Goal: Check status: Check status

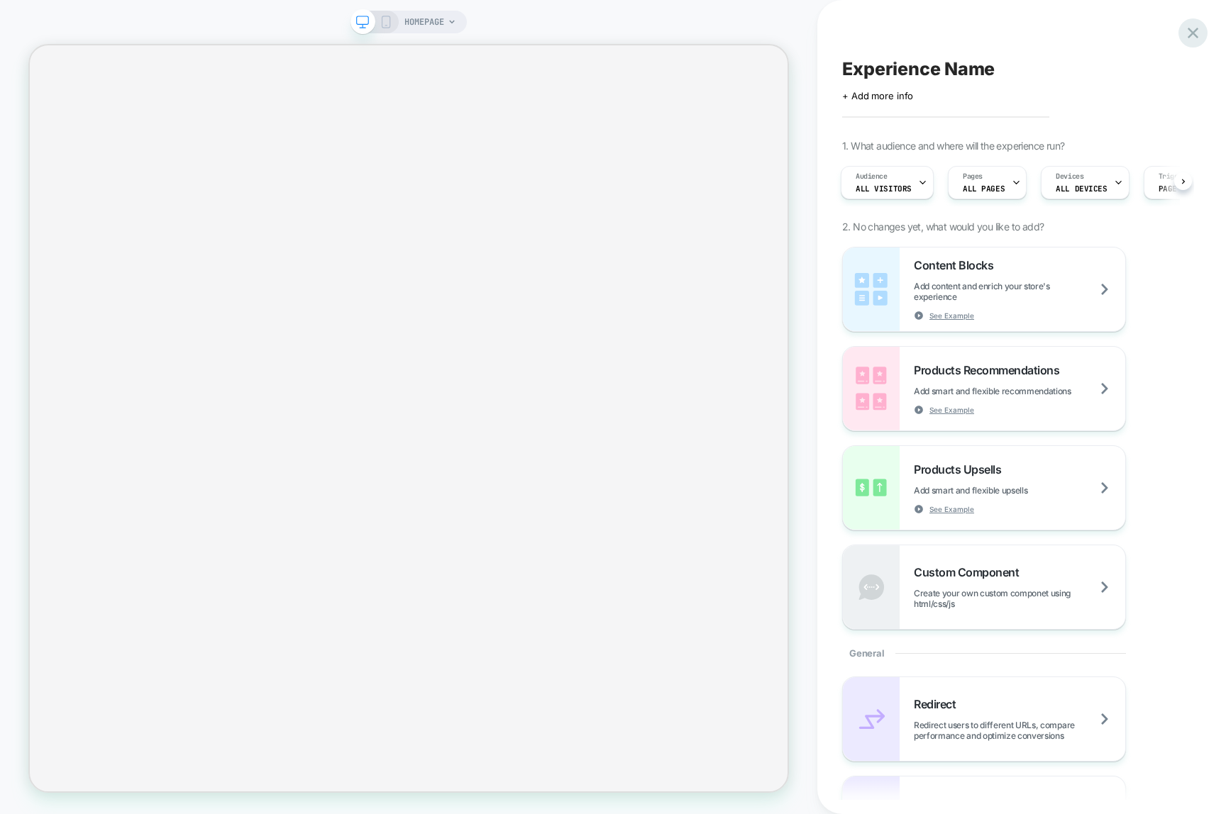
click at [1173, 32] on icon at bounding box center [1192, 32] width 19 height 19
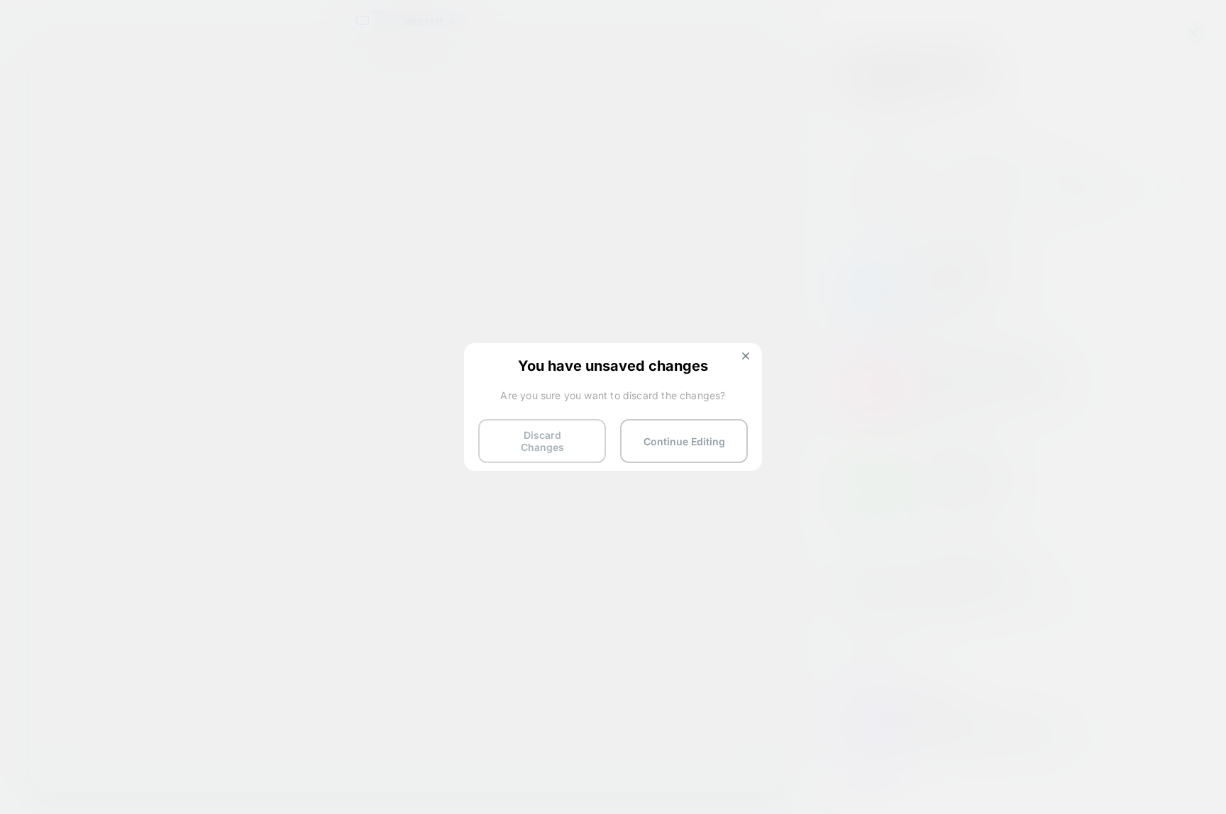
click at [550, 433] on button "Discard Changes" at bounding box center [542, 441] width 128 height 44
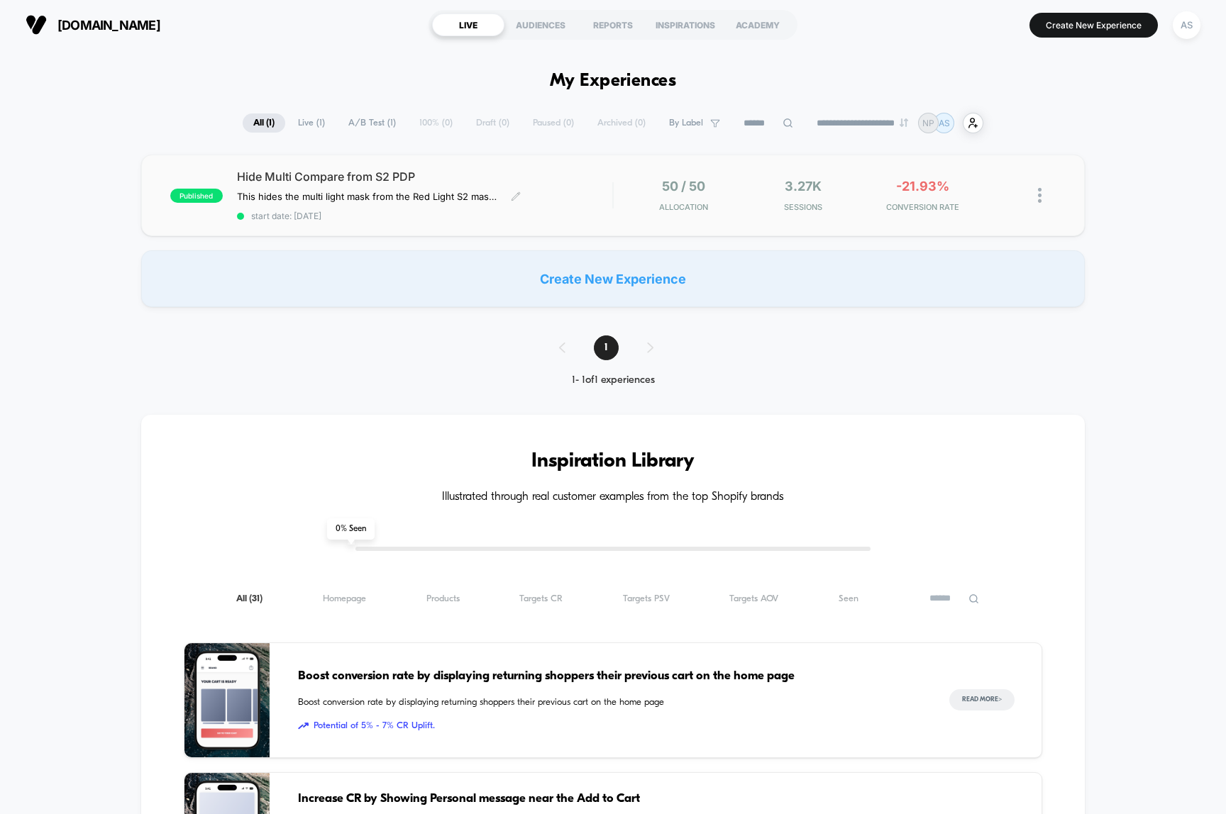
click at [566, 176] on span "Hide Multi Compare from S2 PDP" at bounding box center [425, 177] width 376 height 14
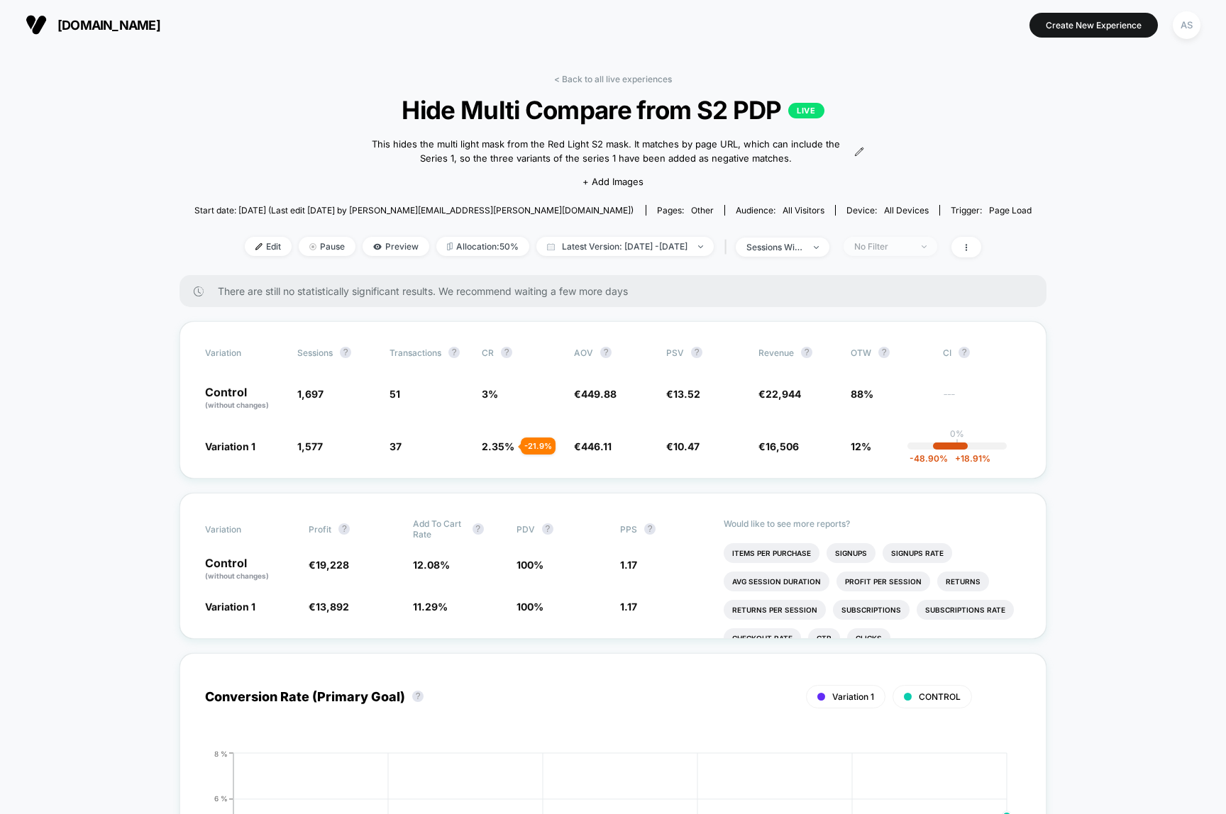
click at [909, 247] on div "No Filter" at bounding box center [882, 246] width 57 height 11
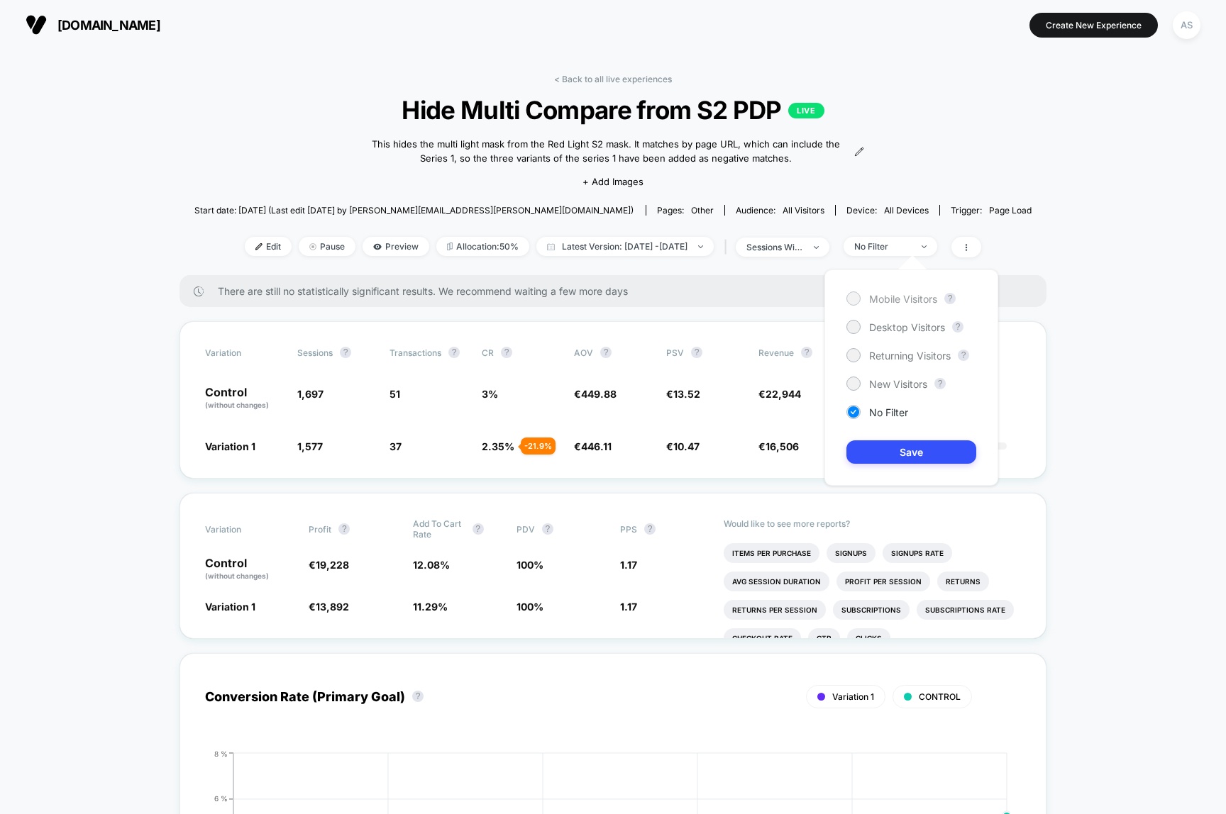
click at [884, 303] on span "Mobile Visitors" at bounding box center [903, 299] width 68 height 12
click at [918, 447] on button "Save" at bounding box center [911, 451] width 130 height 23
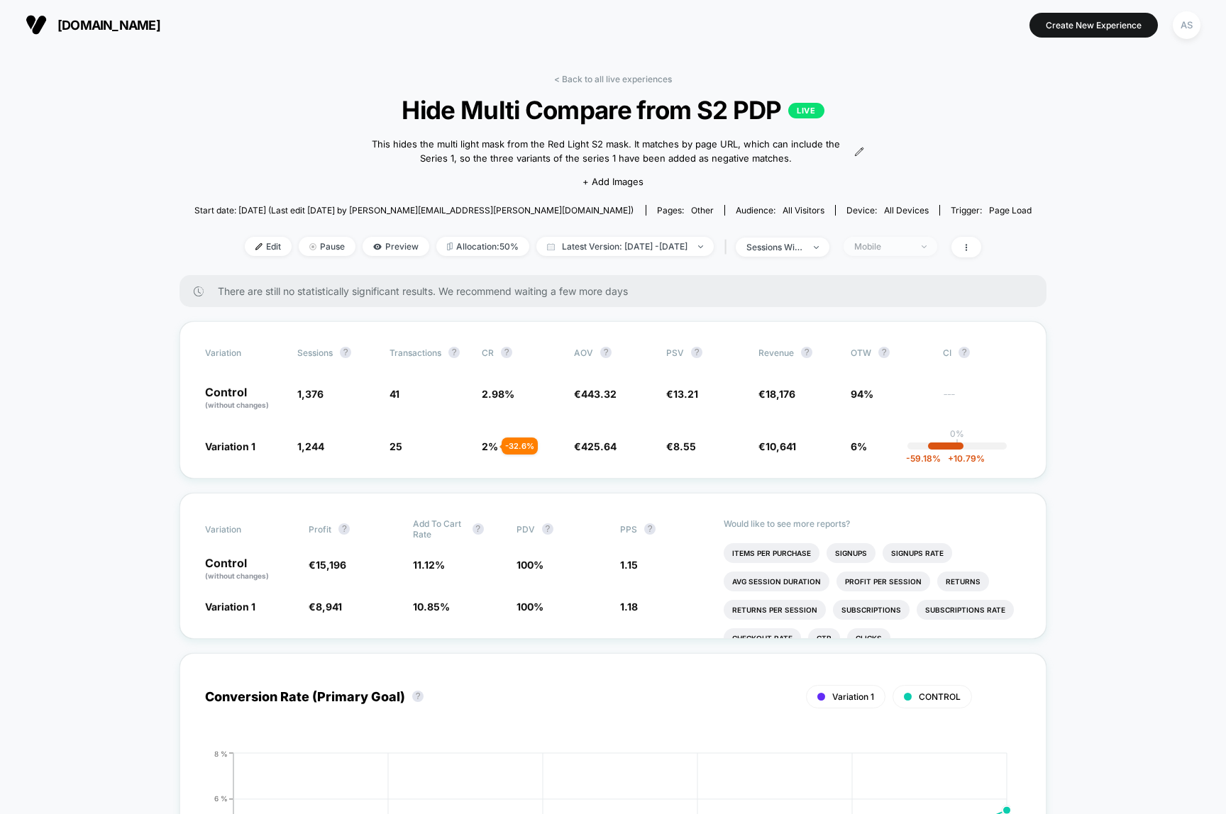
click at [910, 245] on div "Mobile" at bounding box center [882, 246] width 57 height 11
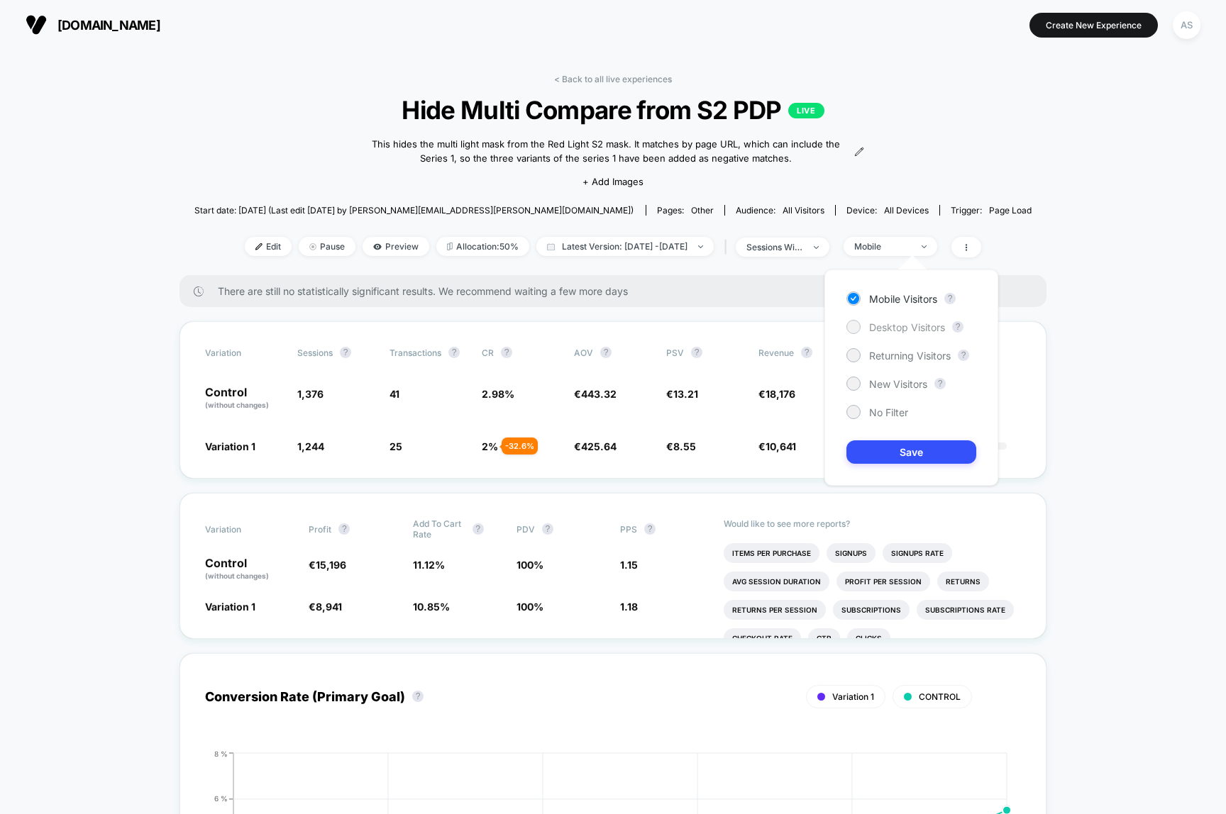
click at [893, 323] on span "Desktop Visitors" at bounding box center [907, 327] width 76 height 12
click at [893, 450] on button "Save" at bounding box center [911, 451] width 130 height 23
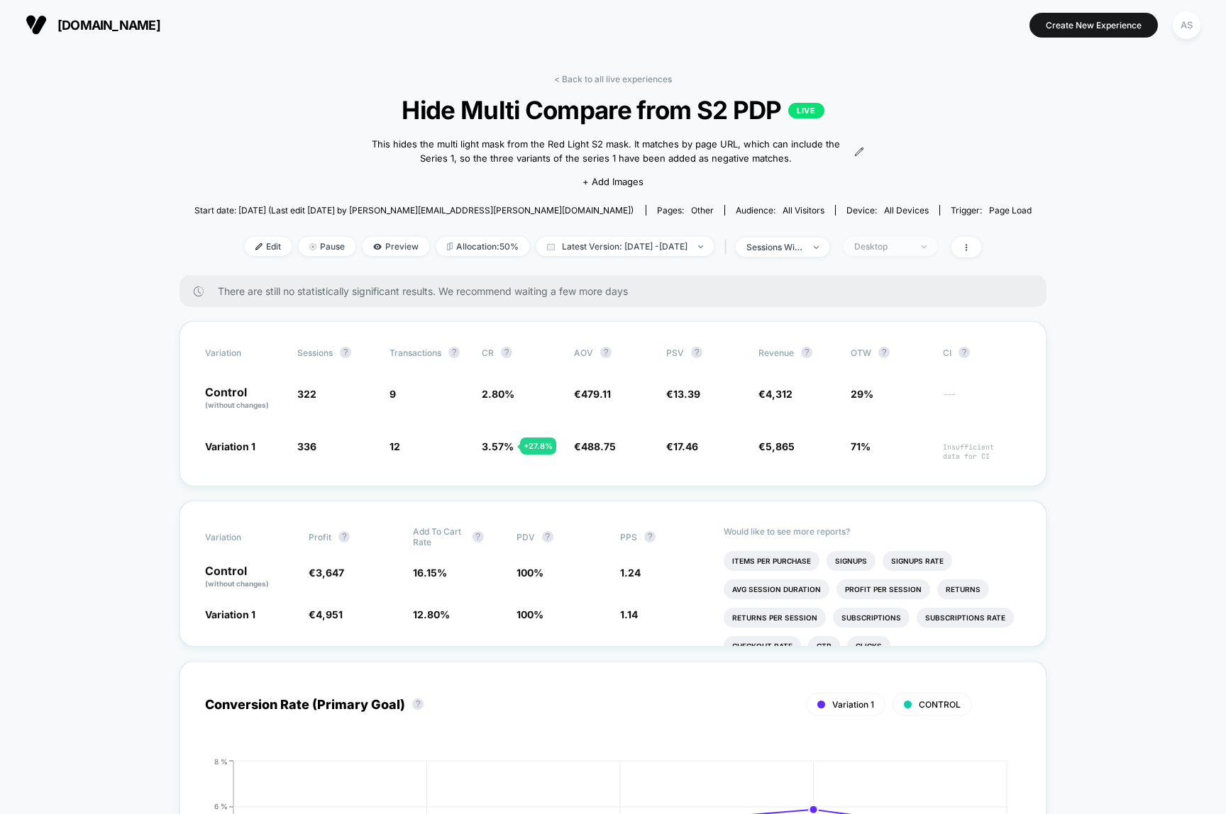
click at [892, 252] on span "Desktop" at bounding box center [890, 246] width 94 height 19
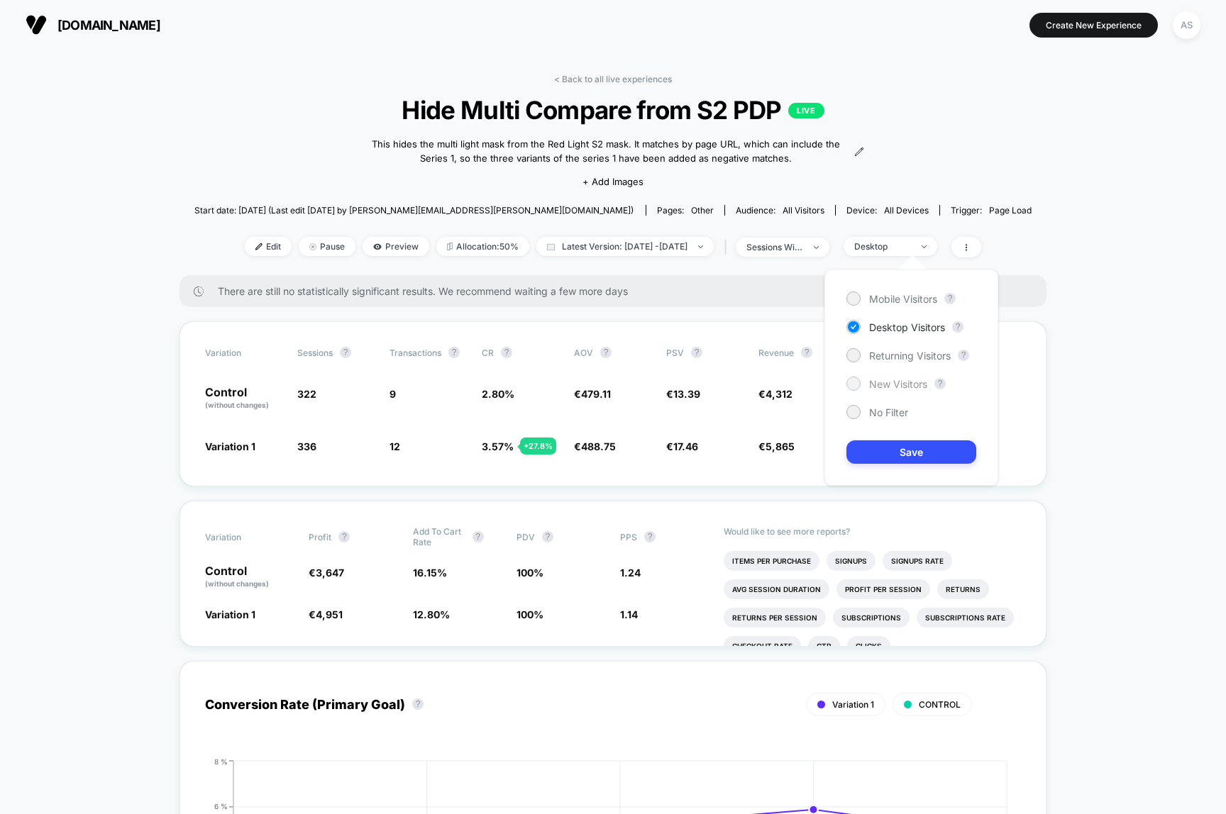
click at [880, 386] on span "New Visitors" at bounding box center [898, 384] width 58 height 12
click at [947, 448] on button "Save" at bounding box center [911, 451] width 130 height 23
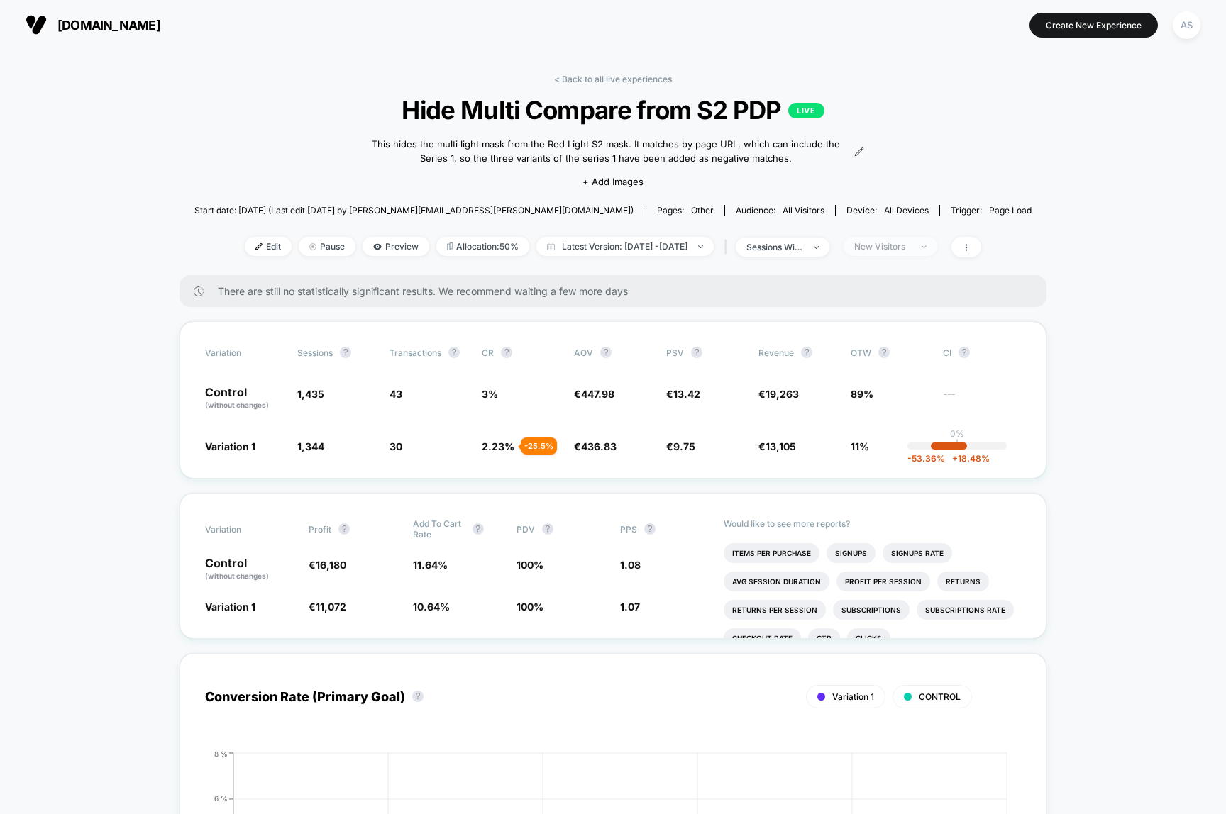
click at [919, 251] on span "New Visitors" at bounding box center [890, 246] width 94 height 19
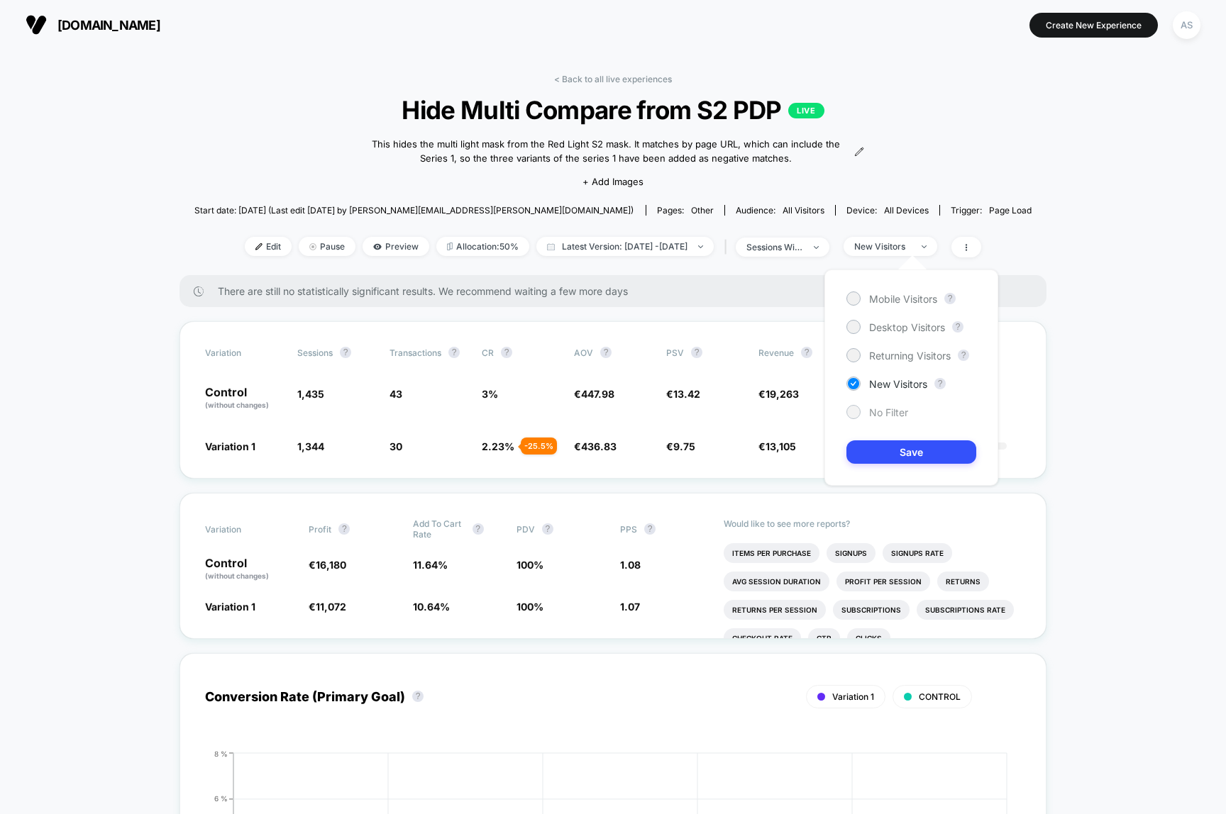
click at [883, 413] on span "No Filter" at bounding box center [888, 412] width 39 height 12
click at [884, 445] on button "Save" at bounding box center [911, 451] width 130 height 23
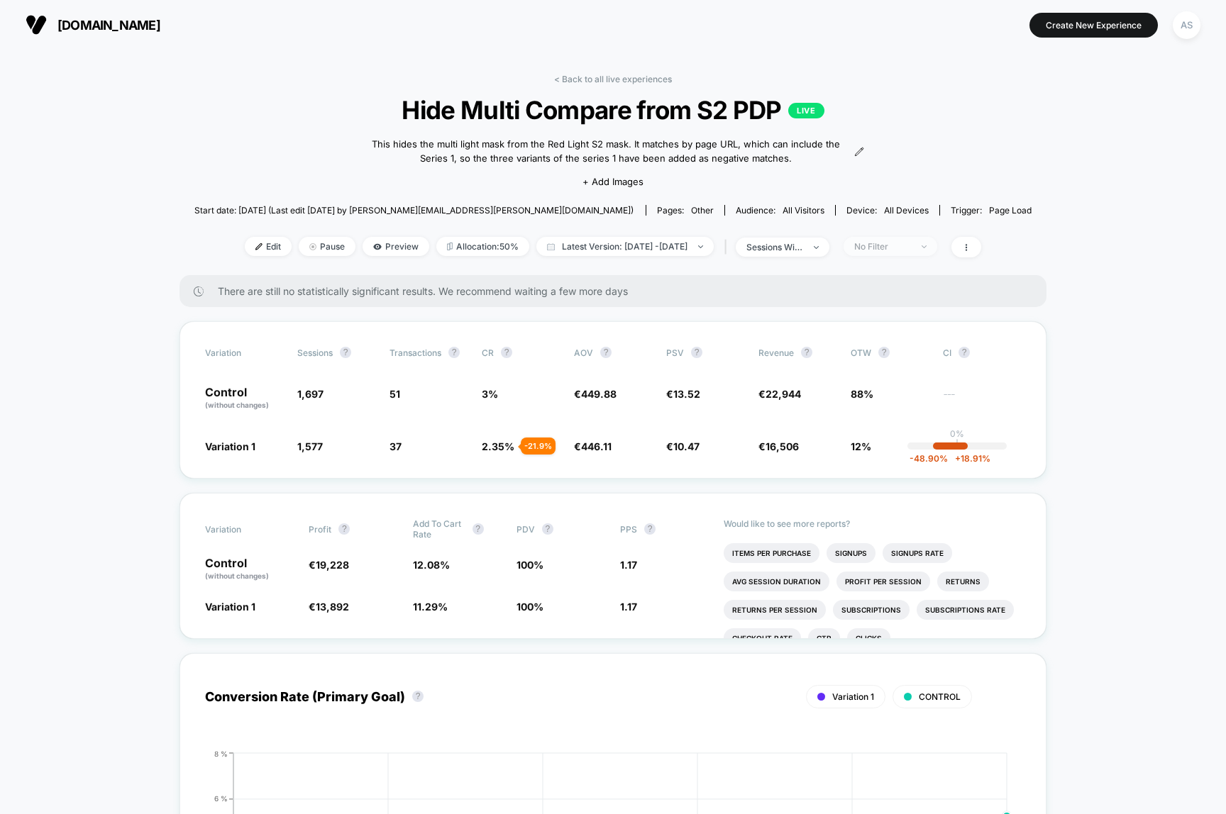
click at [911, 243] on div "No Filter" at bounding box center [882, 246] width 57 height 11
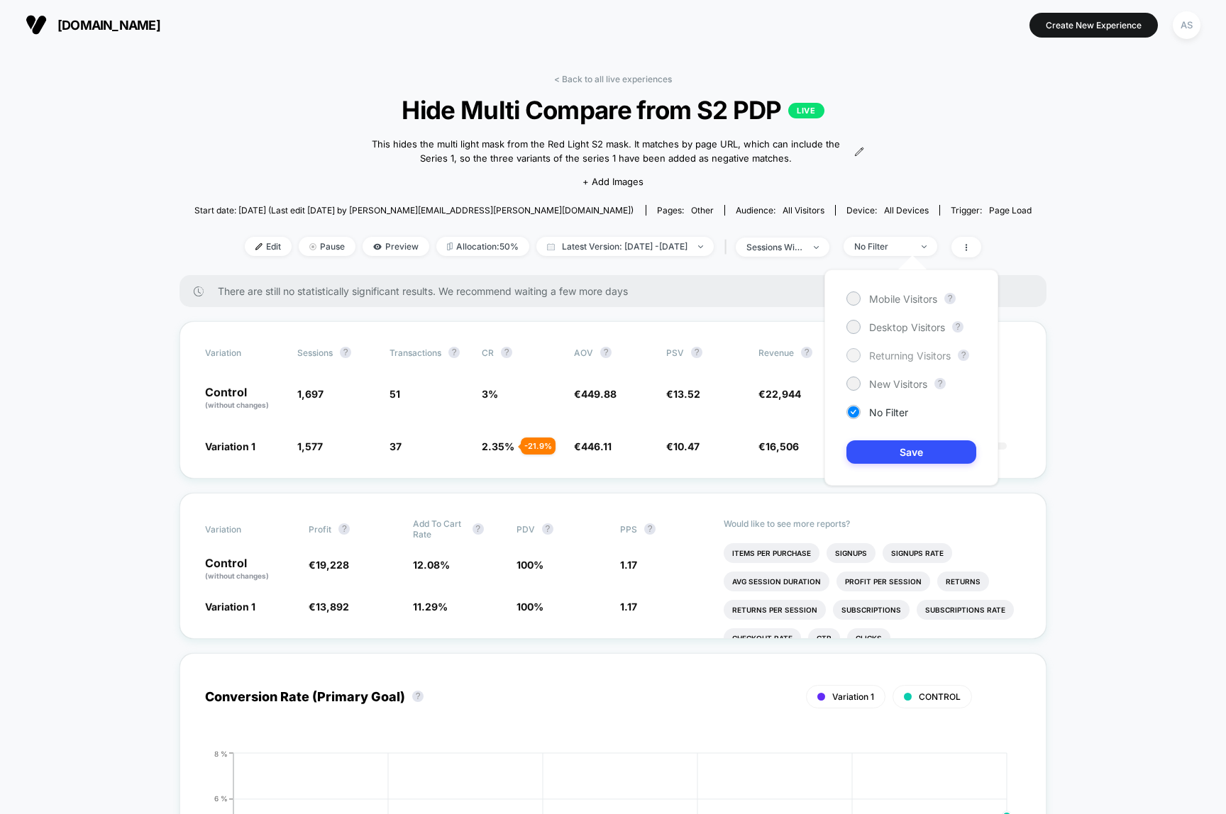
click at [902, 352] on span "Returning Visitors" at bounding box center [910, 356] width 82 height 12
click at [892, 454] on button "Save" at bounding box center [911, 451] width 130 height 23
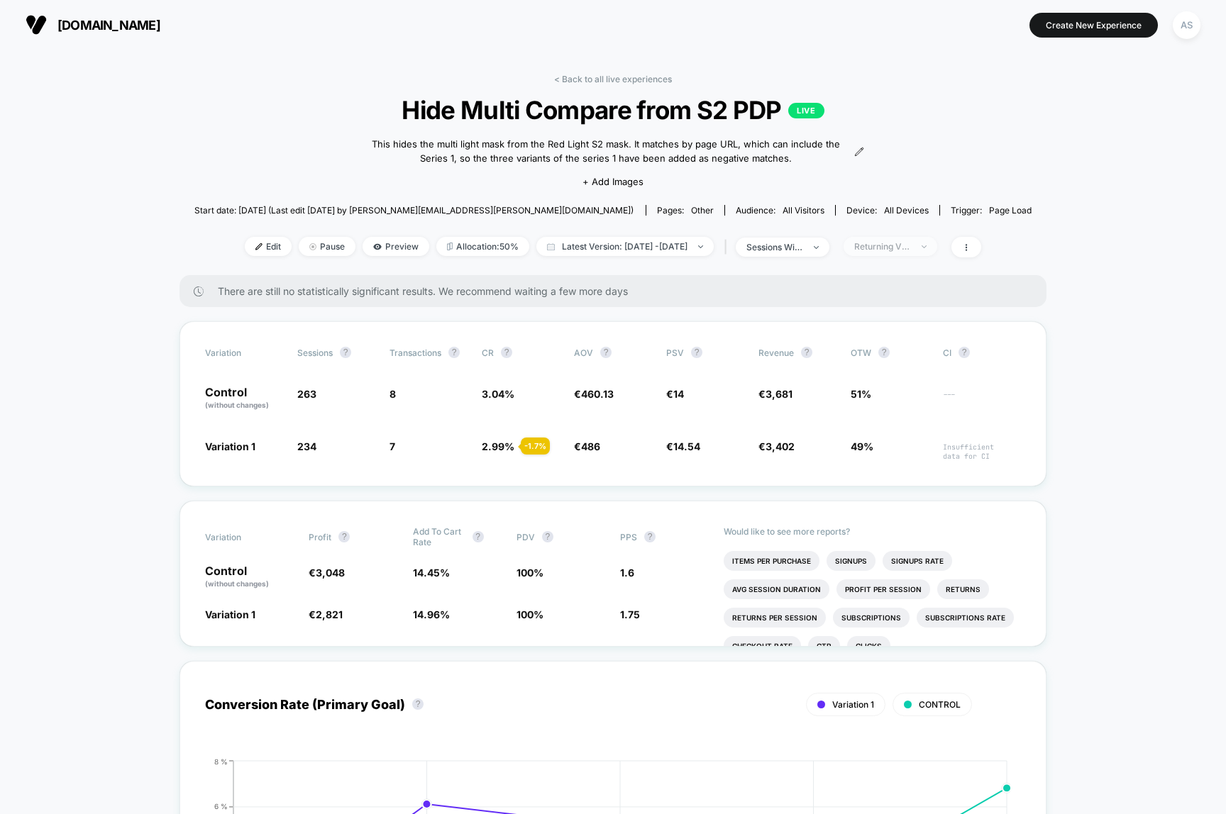
click at [911, 250] on div "Returning Visitors" at bounding box center [882, 246] width 57 height 11
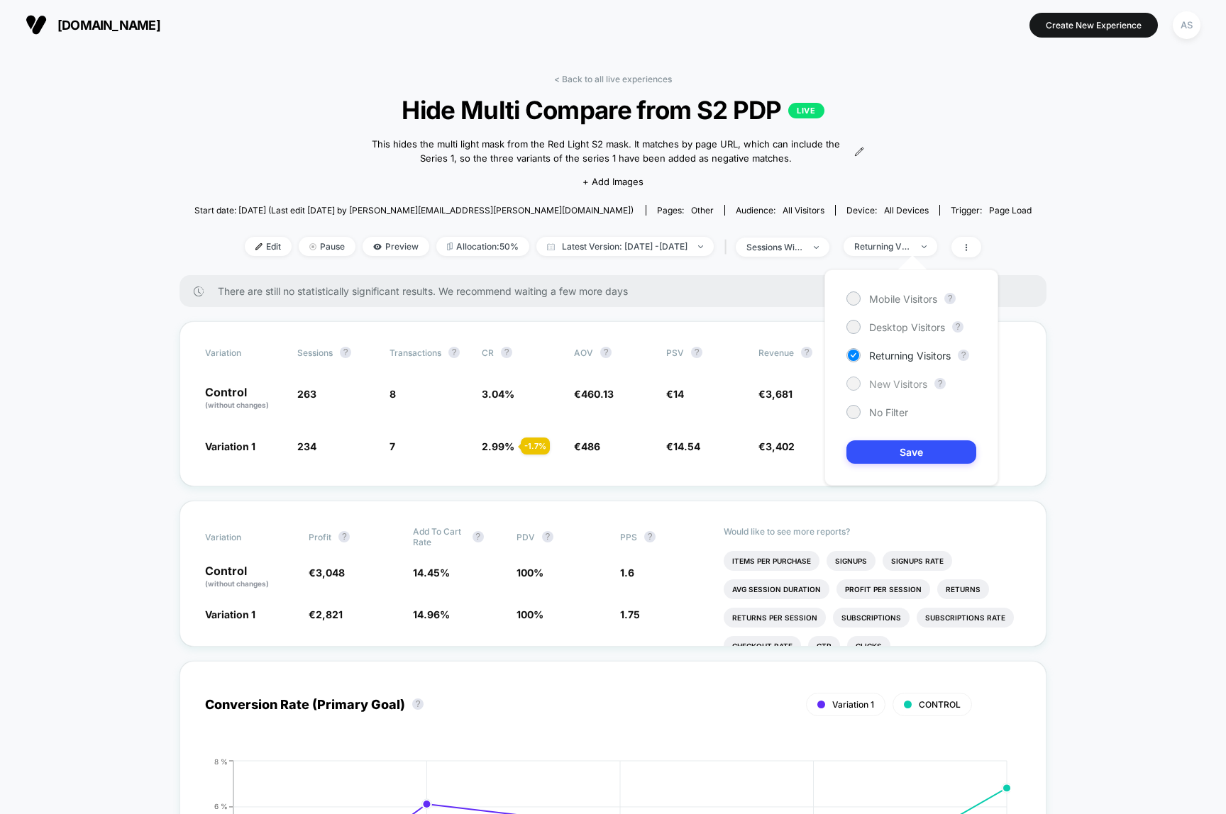
click at [892, 378] on span "New Visitors" at bounding box center [898, 384] width 58 height 12
click at [892, 438] on div "Mobile Visitors ? Desktop Visitors ? Returning Visitors ? New Visitors ? No Fil…" at bounding box center [911, 378] width 174 height 216
click at [960, 445] on button "Save" at bounding box center [911, 451] width 130 height 23
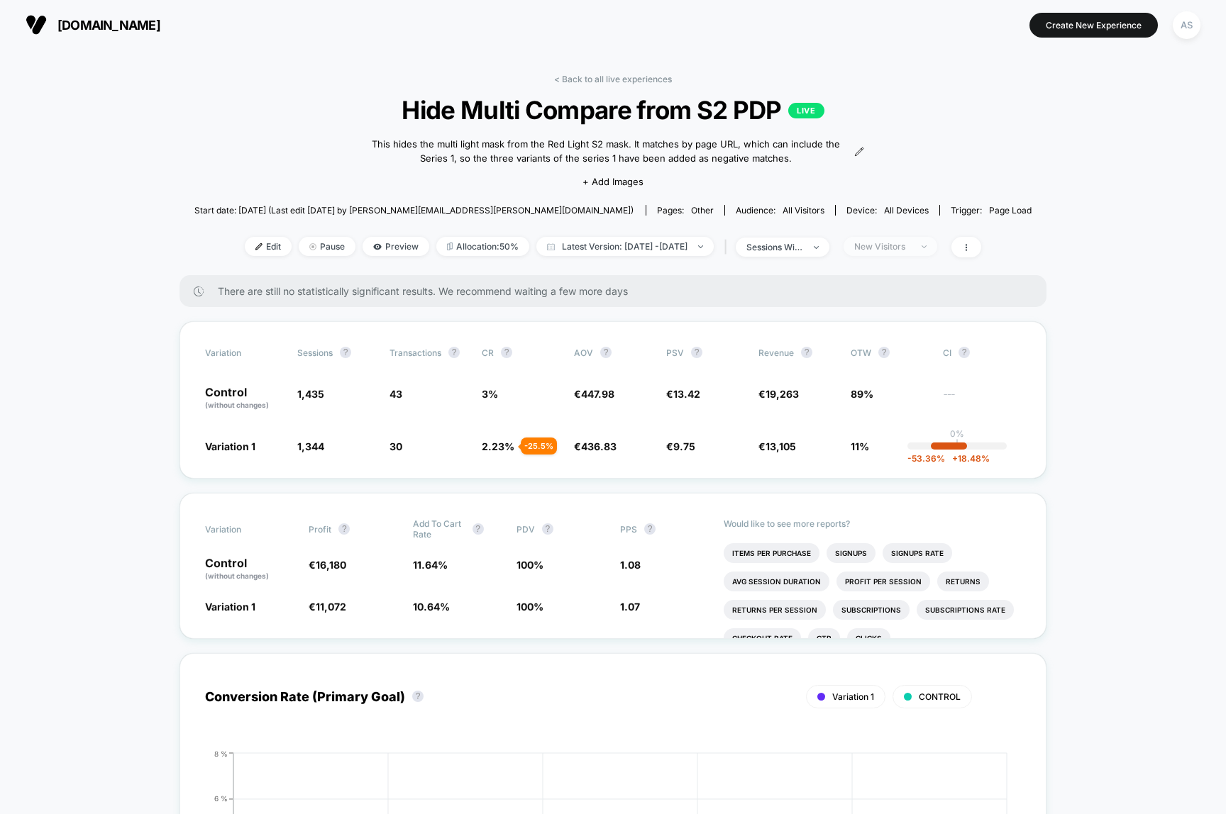
click at [937, 242] on span "New Visitors" at bounding box center [890, 246] width 94 height 19
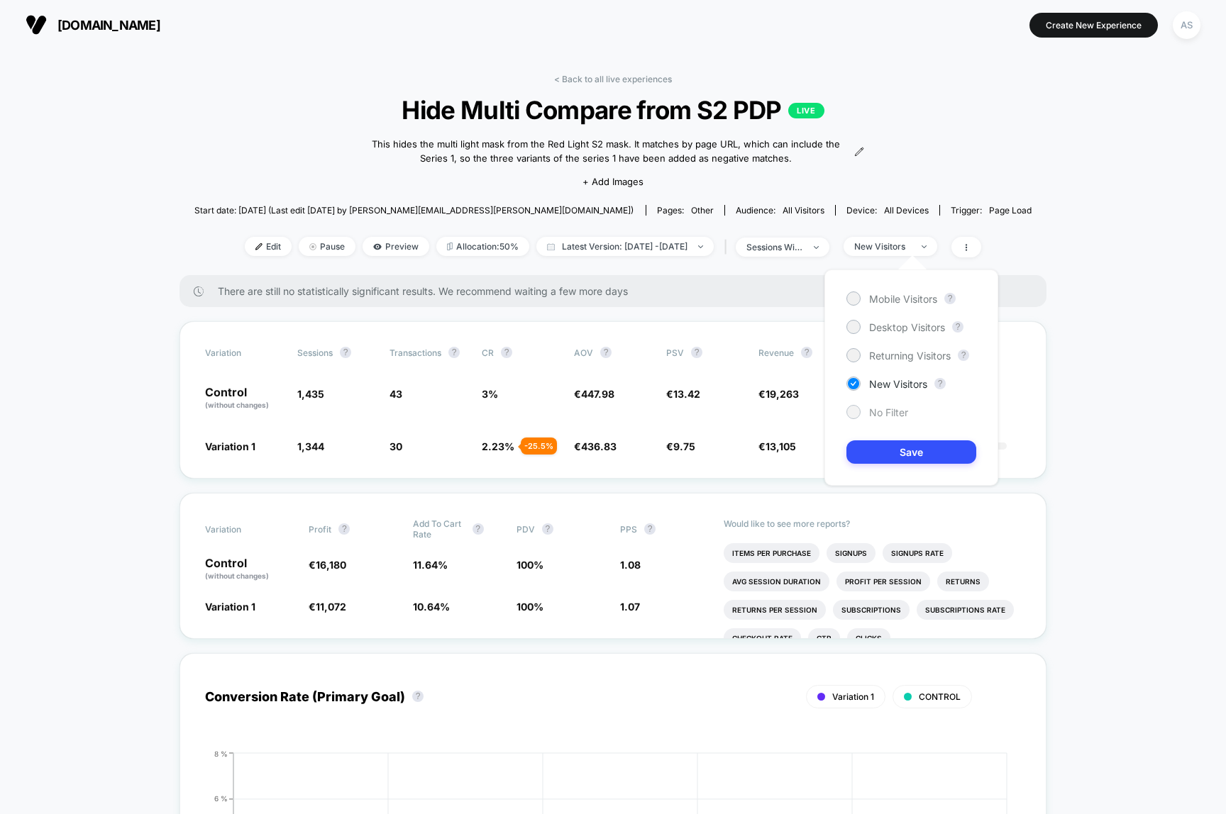
click at [888, 405] on div "No Filter" at bounding box center [877, 412] width 62 height 14
click at [883, 448] on button "Save" at bounding box center [911, 451] width 130 height 23
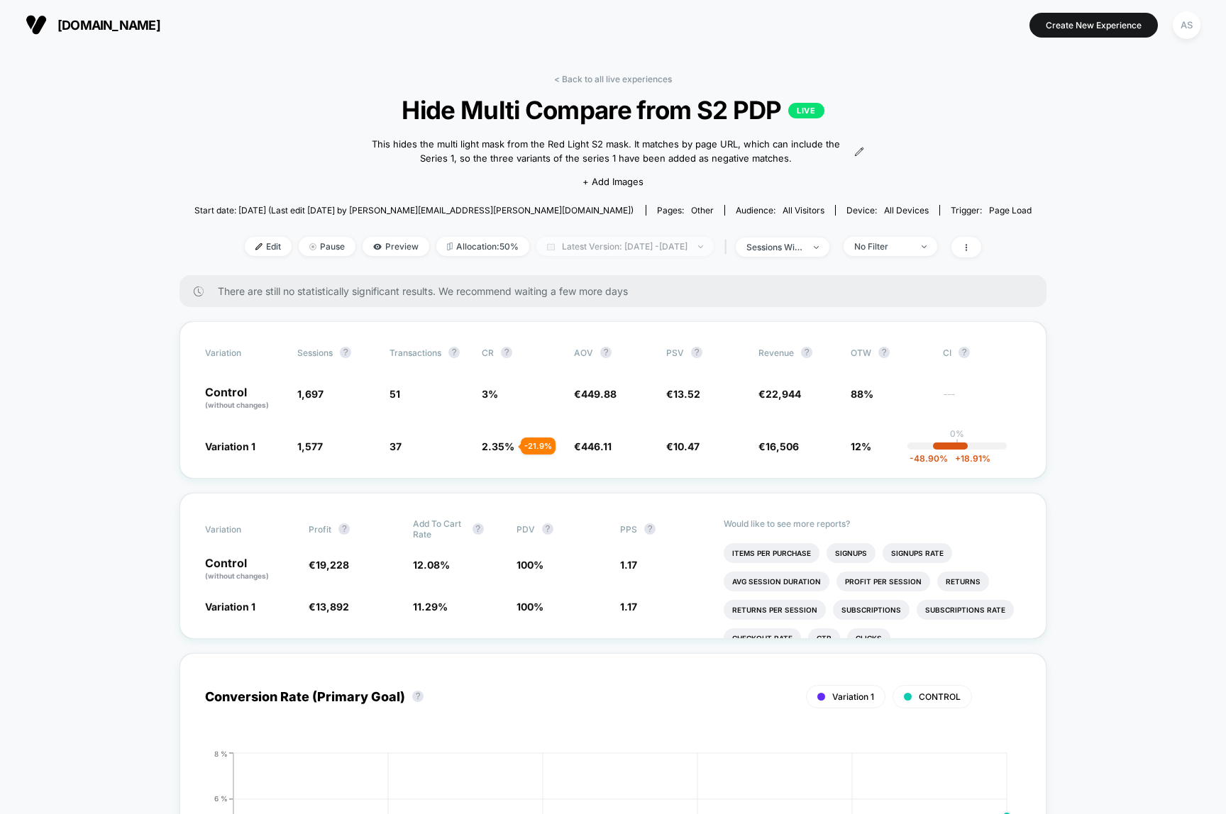
click at [553, 247] on span "Latest Version: Aug 9, 2025 - Aug 14, 2025" at bounding box center [624, 246] width 177 height 19
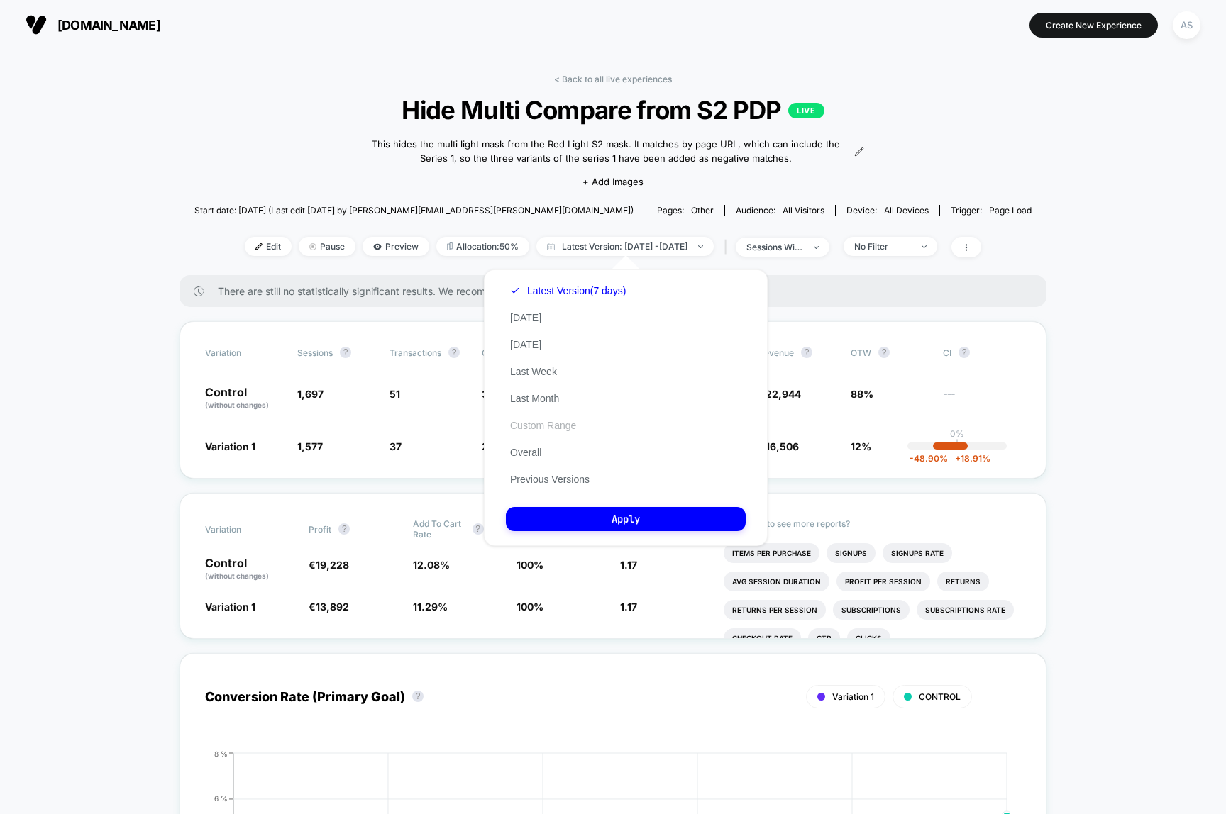
click at [540, 426] on button "Custom Range" at bounding box center [543, 425] width 74 height 13
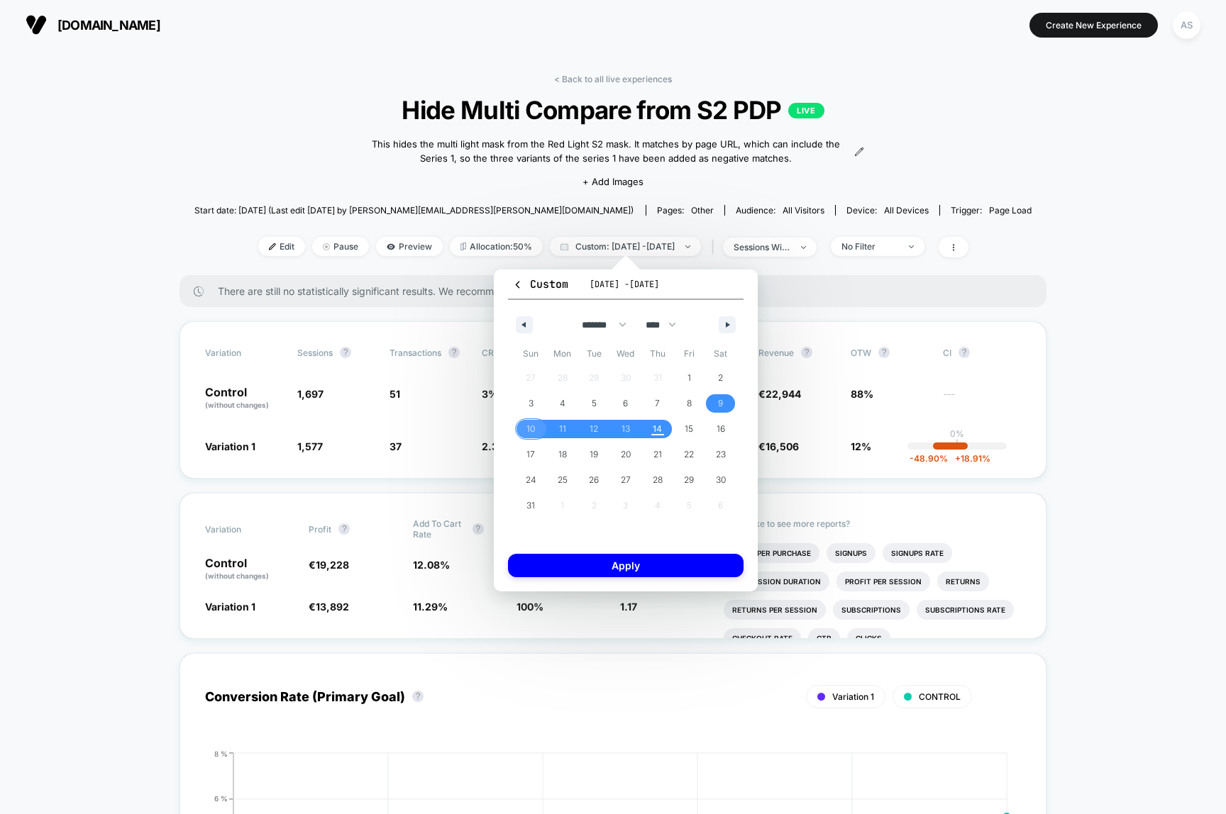
click at [532, 430] on span "10" at bounding box center [530, 429] width 9 height 26
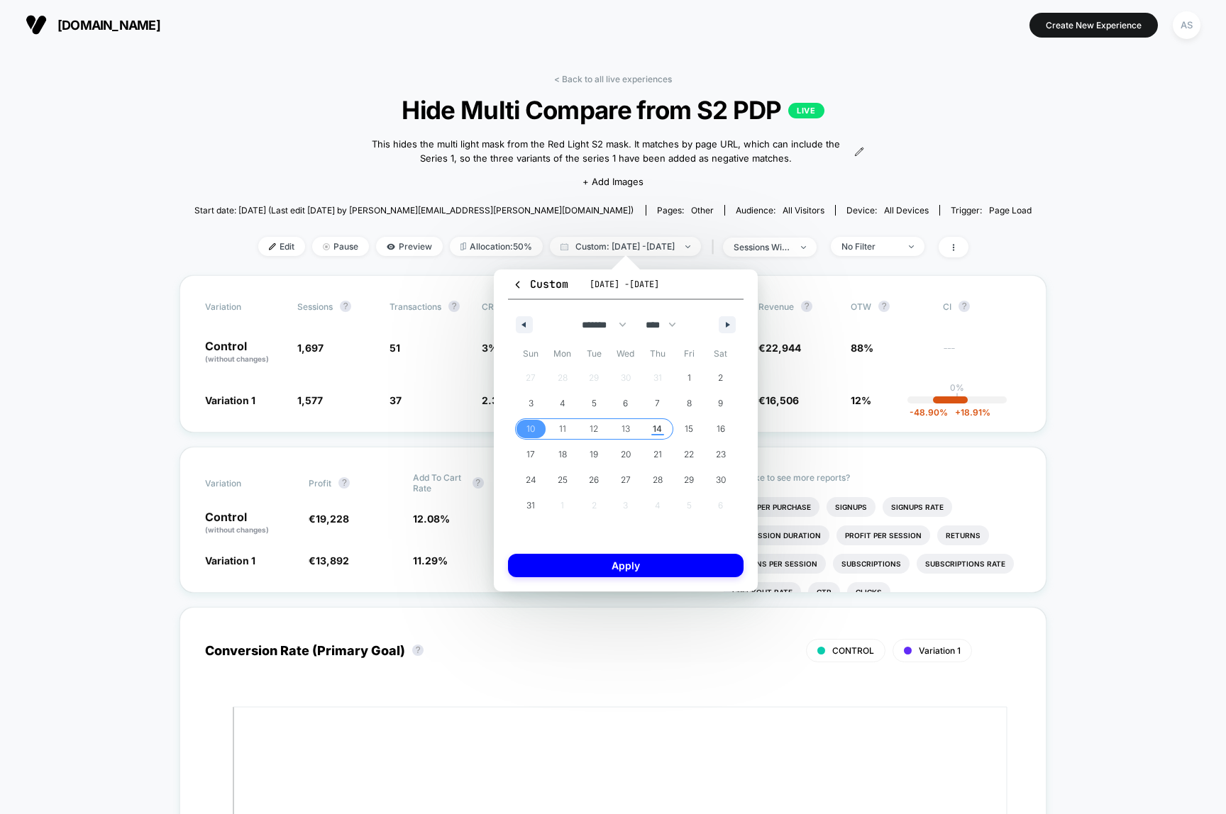
click at [650, 426] on span "14" at bounding box center [657, 429] width 32 height 18
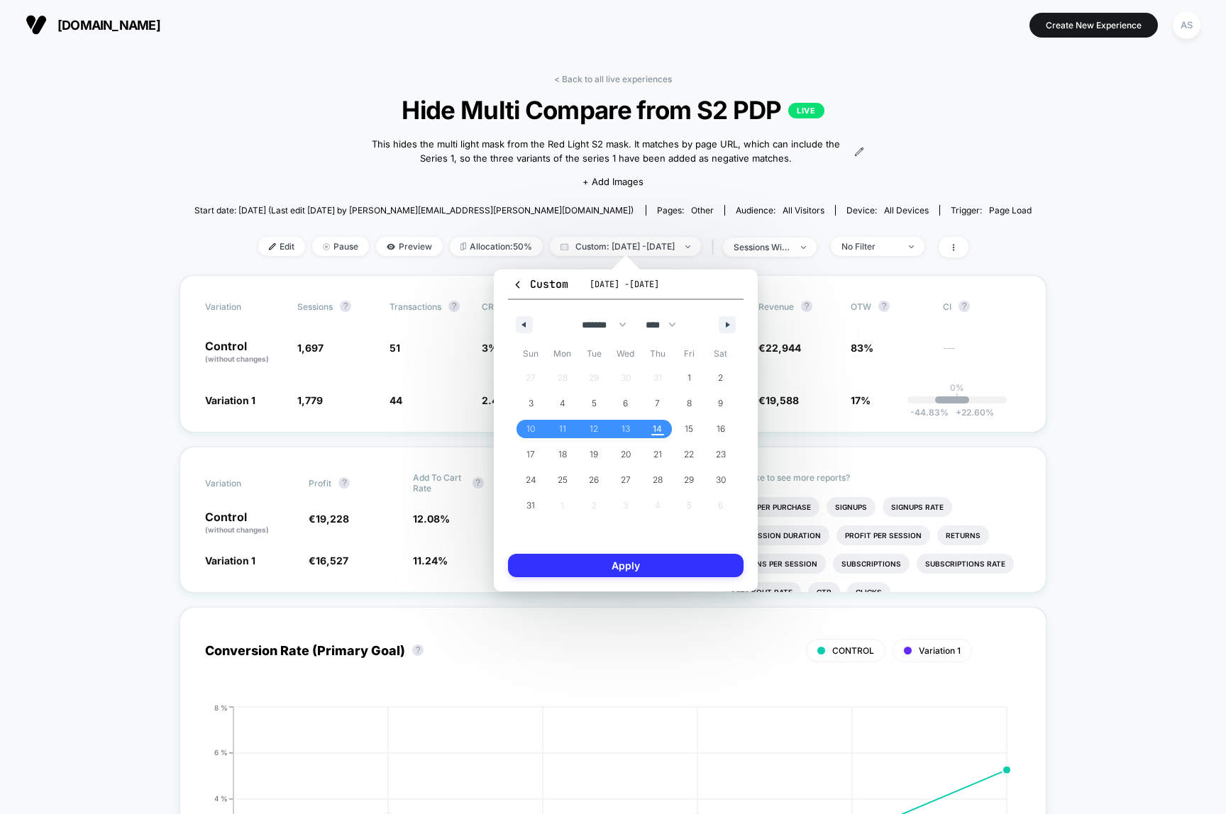
click at [635, 574] on button "Apply" at bounding box center [625, 565] width 235 height 23
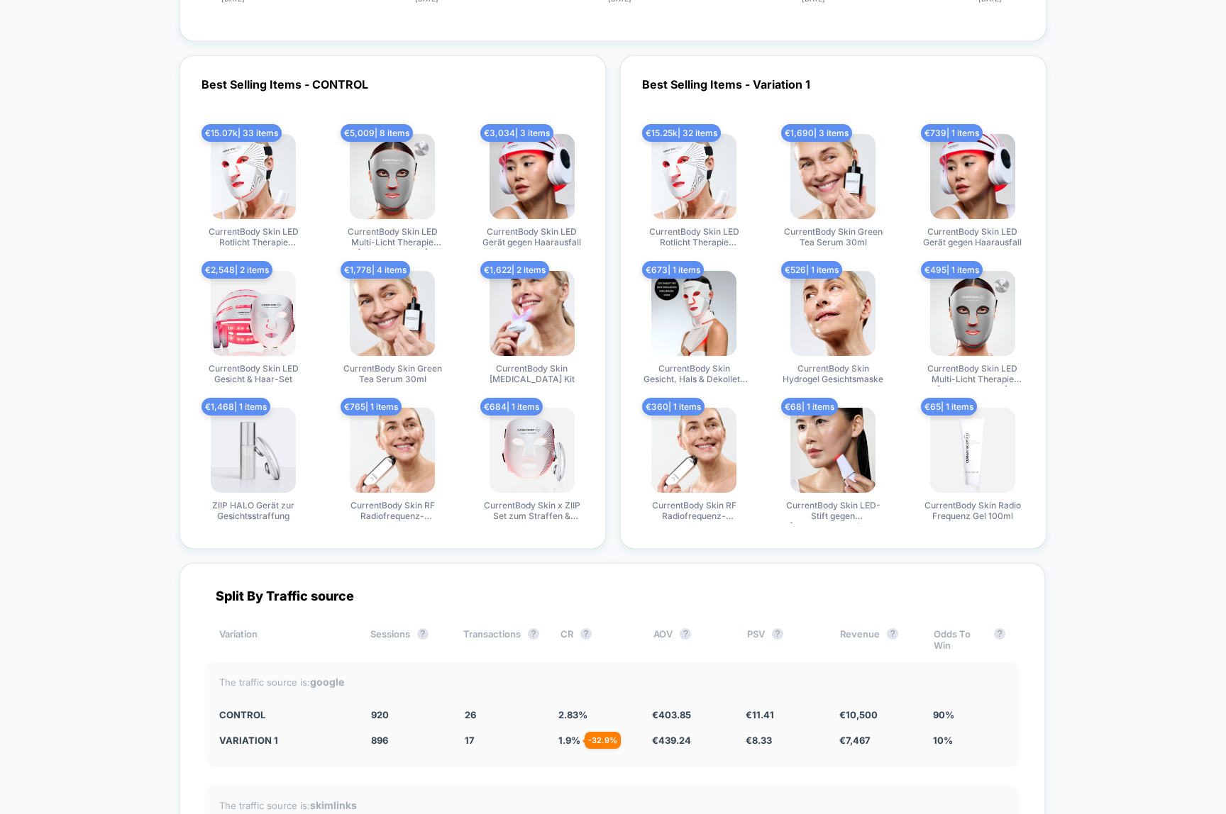
scroll to position [2701, 0]
